Goal: Task Accomplishment & Management: Use online tool/utility

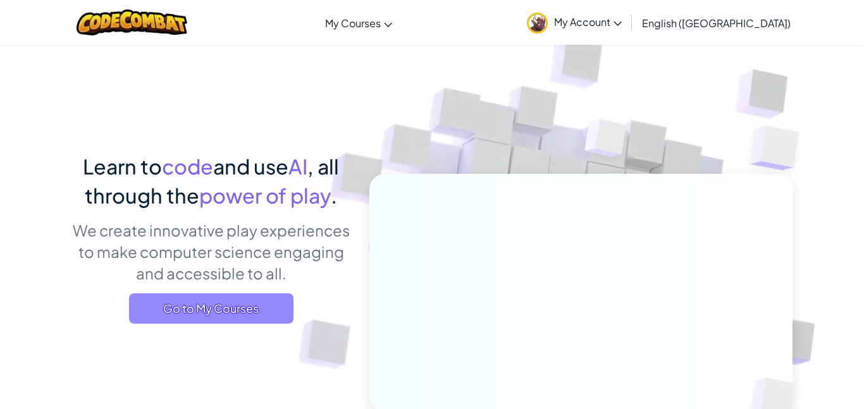
click at [238, 304] on span "Go to My Courses" at bounding box center [211, 308] width 164 height 30
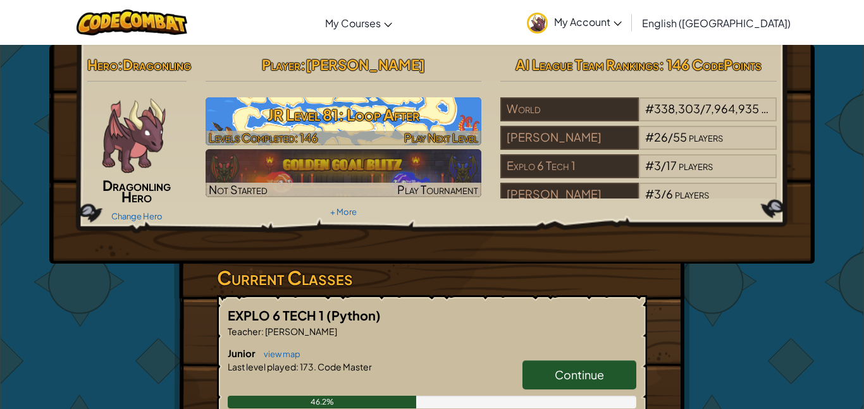
click at [370, 131] on div at bounding box center [343, 138] width 276 height 15
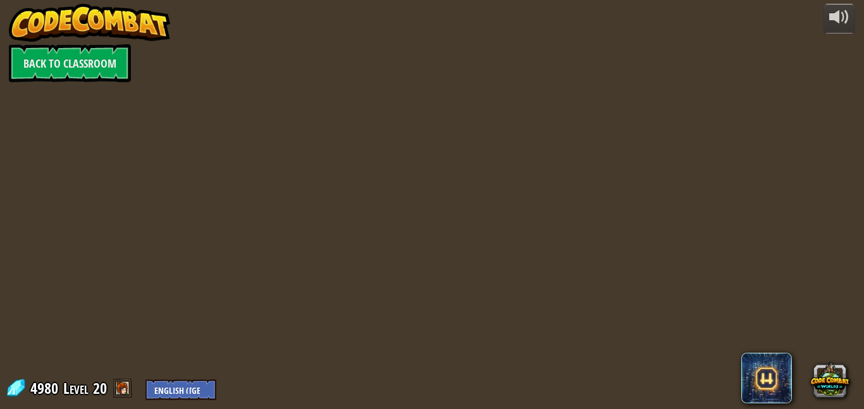
click at [223, 202] on div at bounding box center [432, 204] width 590 height 409
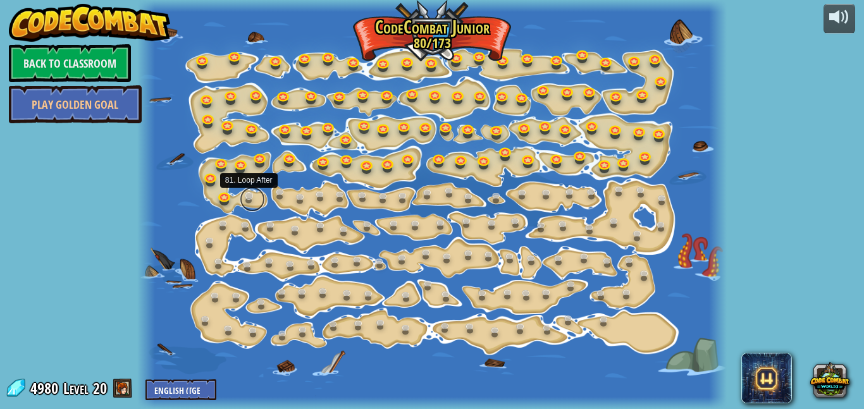
click at [248, 195] on link at bounding box center [252, 198] width 25 height 25
